Goal: Check status: Check status

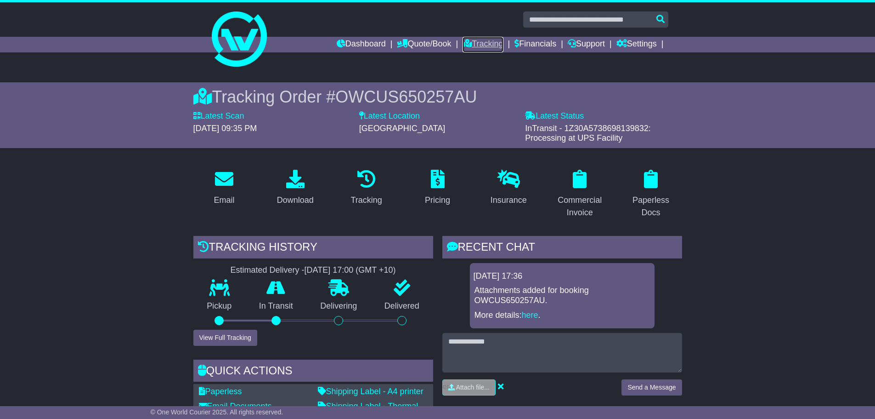
click at [476, 44] on link "Tracking" at bounding box center [483, 45] width 40 height 16
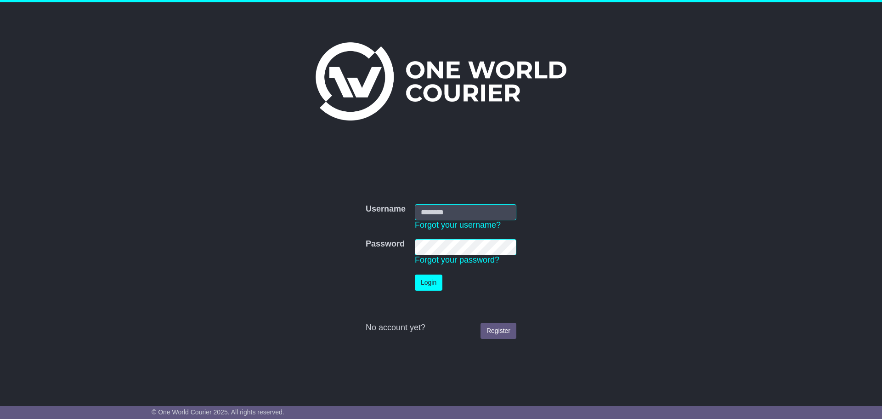
type input "**********"
click at [432, 285] on button "Login" at bounding box center [429, 282] width 28 height 16
